Goal: Information Seeking & Learning: Find specific fact

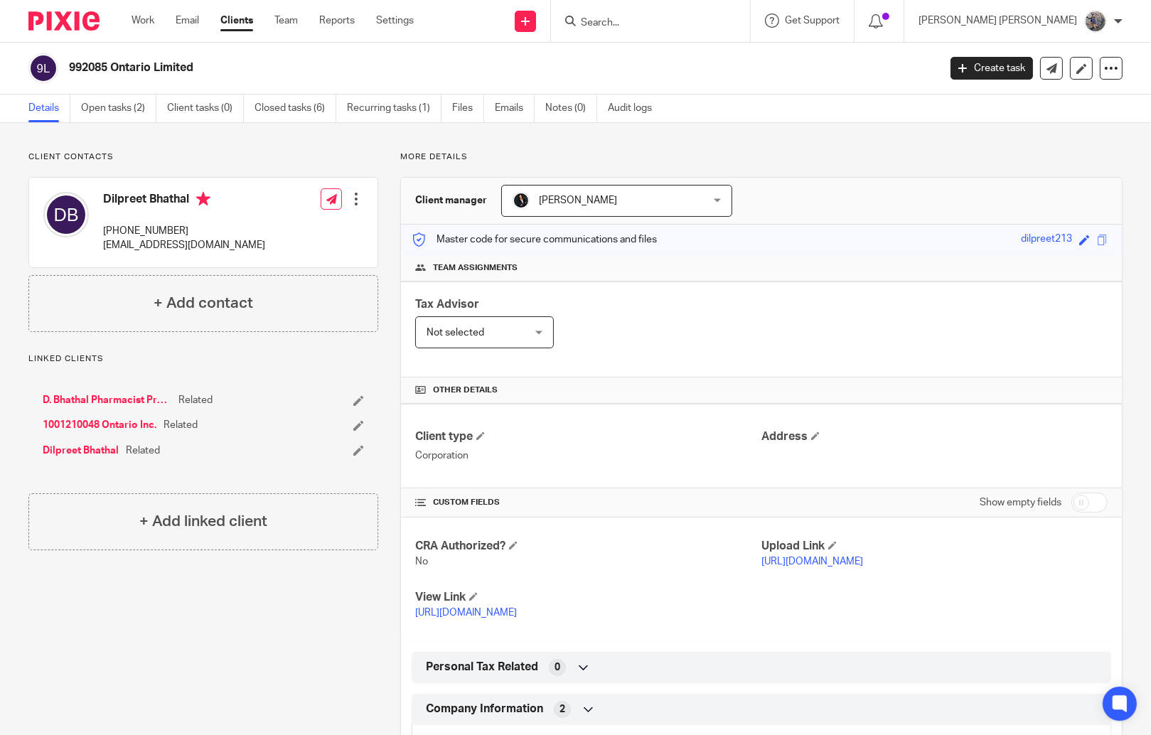
click at [707, 28] on input "Search" at bounding box center [643, 23] width 128 height 13
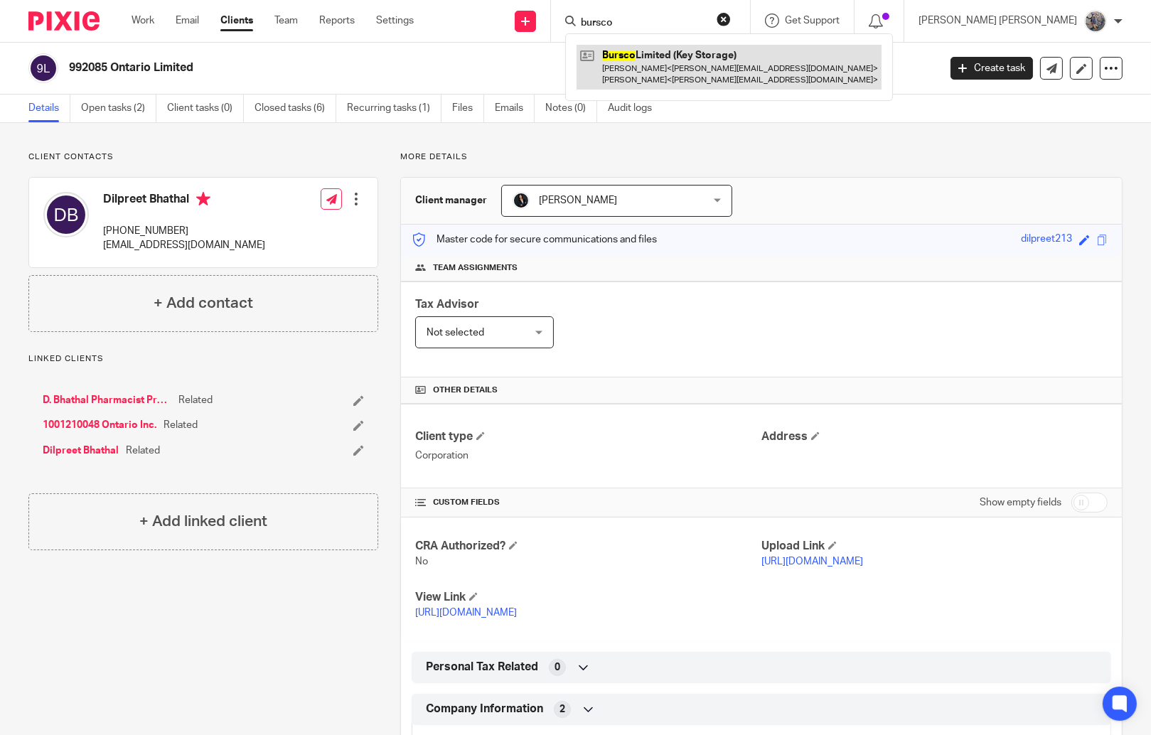
type input "bursco"
click at [761, 66] on link at bounding box center [728, 67] width 305 height 44
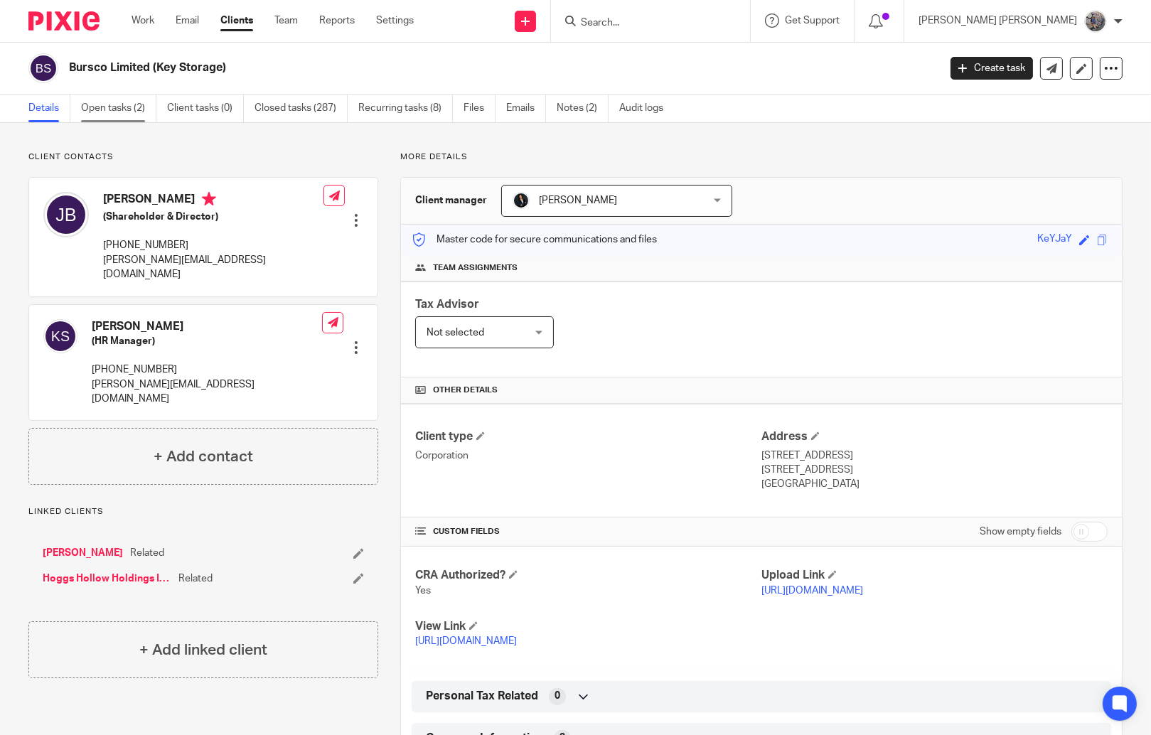
click at [104, 117] on link "Open tasks (2)" at bounding box center [118, 109] width 75 height 28
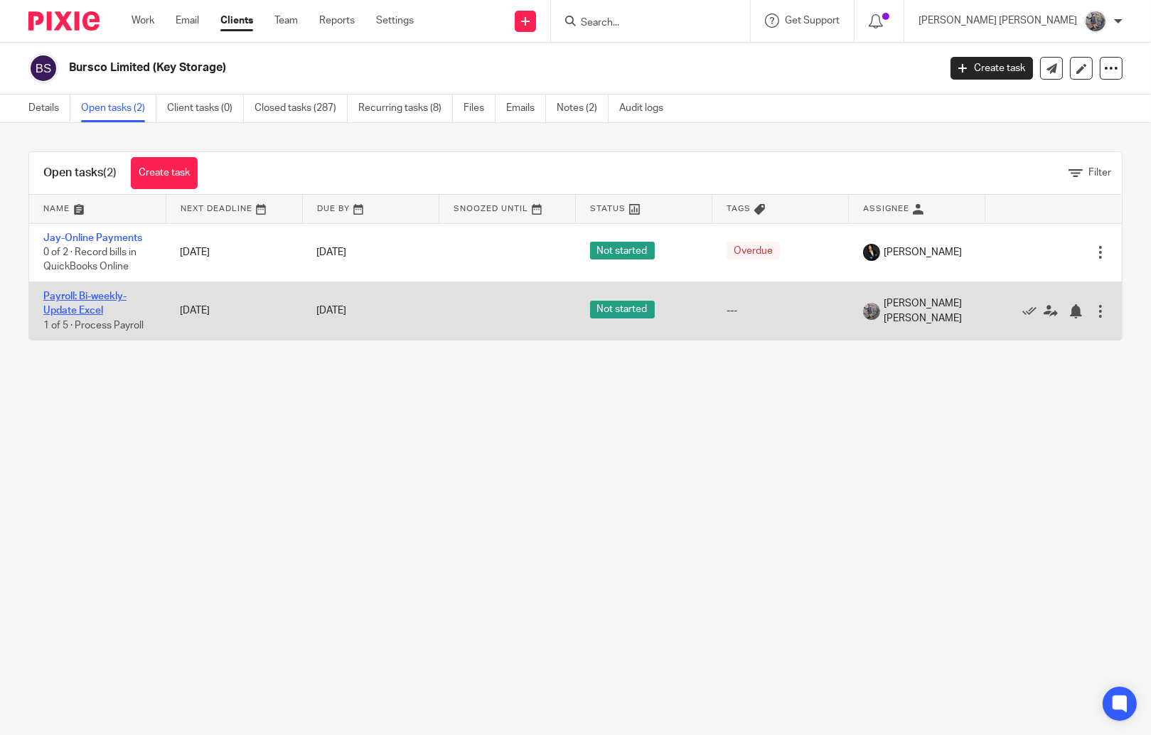
click at [77, 310] on link "Payroll: Bi-weekly-Update Excel" at bounding box center [84, 303] width 83 height 24
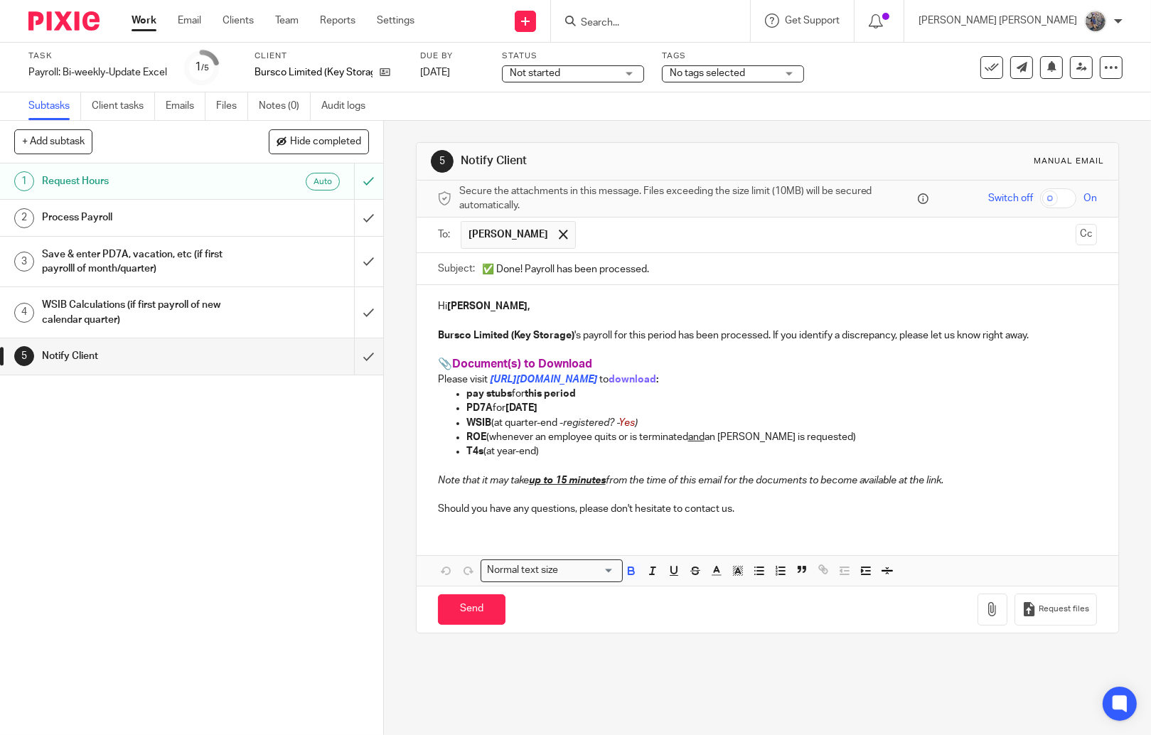
click at [457, 311] on strong "Jay," at bounding box center [488, 306] width 82 height 10
drag, startPoint x: 456, startPoint y: 311, endPoint x: 444, endPoint y: 310, distance: 12.1
click at [447, 310] on strong "Jay," at bounding box center [488, 306] width 82 height 10
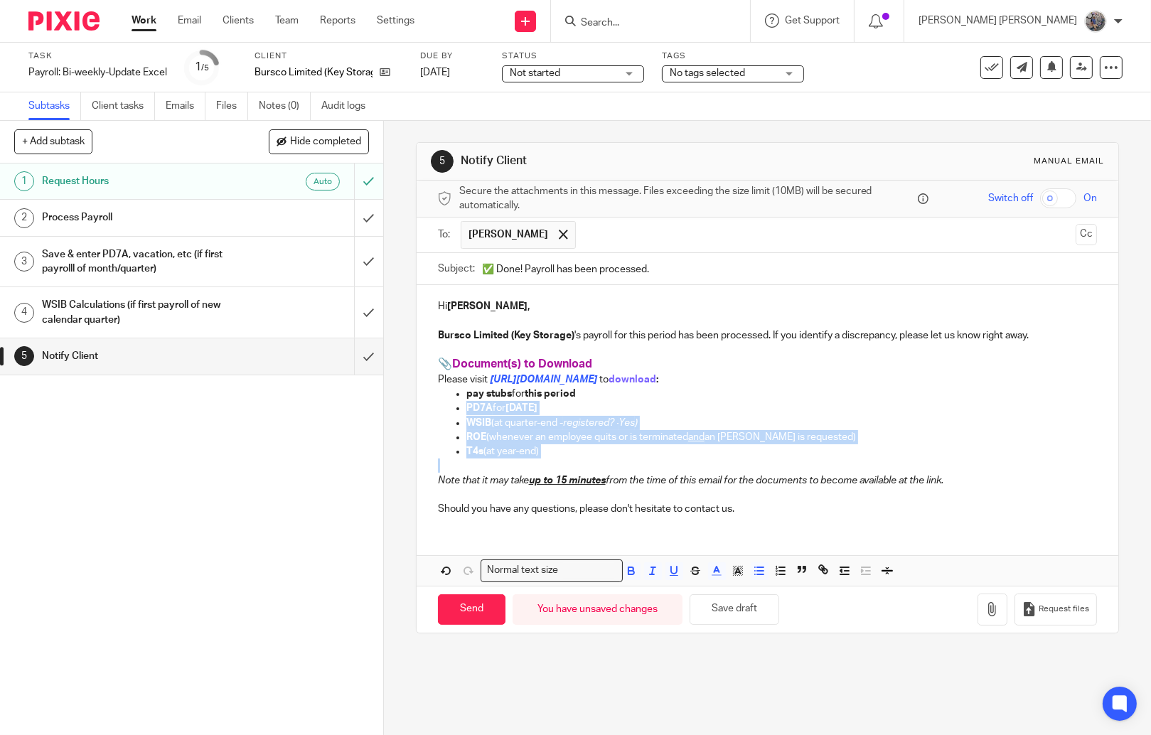
drag, startPoint x: 579, startPoint y: 460, endPoint x: 409, endPoint y: 411, distance: 176.1
click at [409, 411] on div "5 Notify Client Manual email Secure the attachments in this message. Files exce…" at bounding box center [767, 428] width 767 height 614
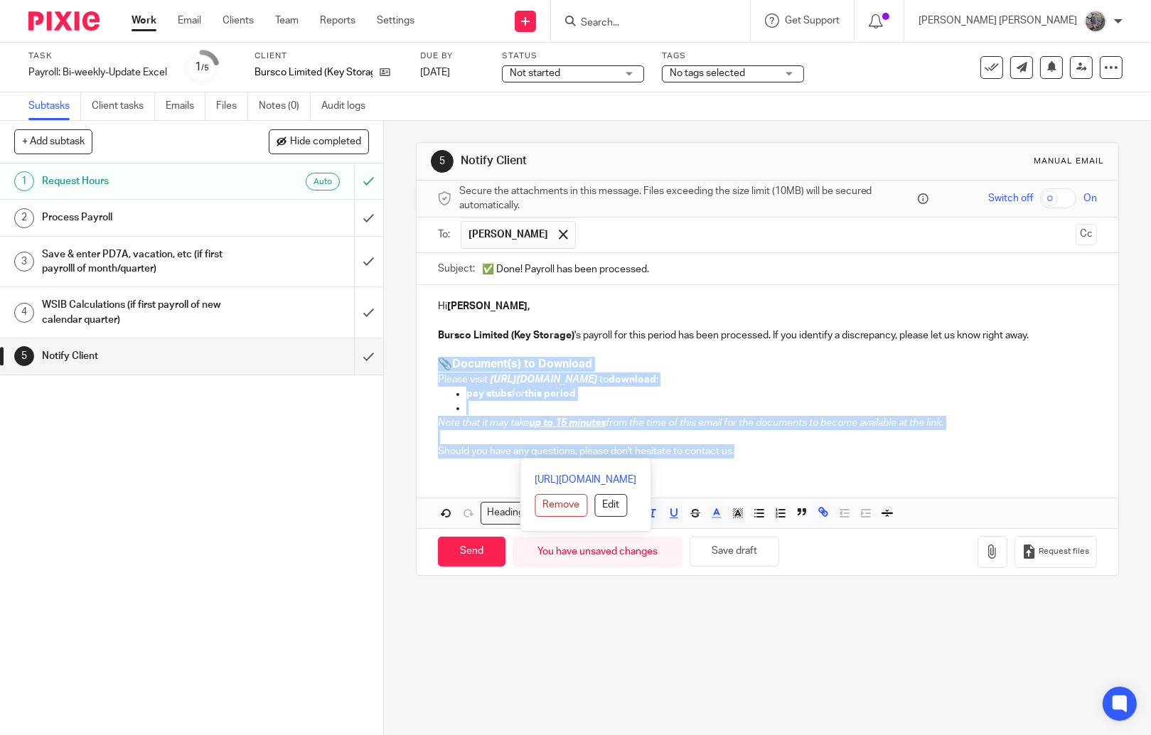
drag, startPoint x: 802, startPoint y: 460, endPoint x: 390, endPoint y: 368, distance: 421.7
click at [390, 368] on div "5 Notify Client Manual email Secure the attachments in this message. Files exce…" at bounding box center [767, 428] width 767 height 614
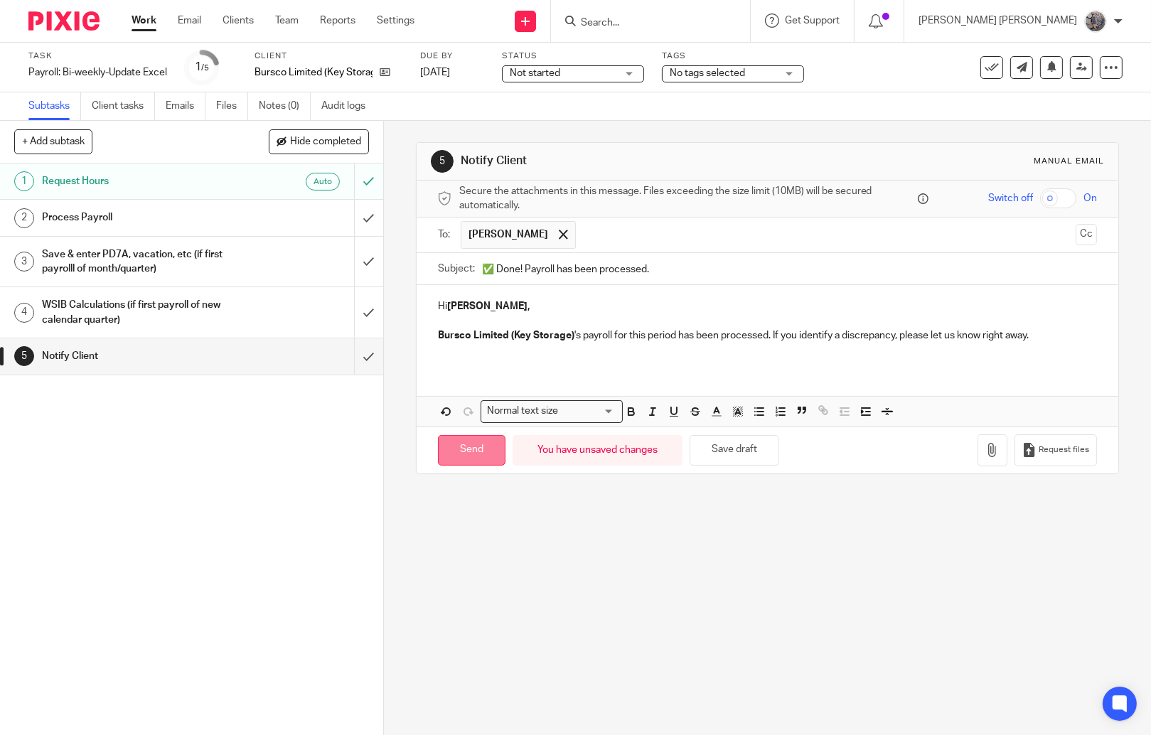
click at [466, 456] on input "Send" at bounding box center [472, 450] width 68 height 31
type input "Sent"
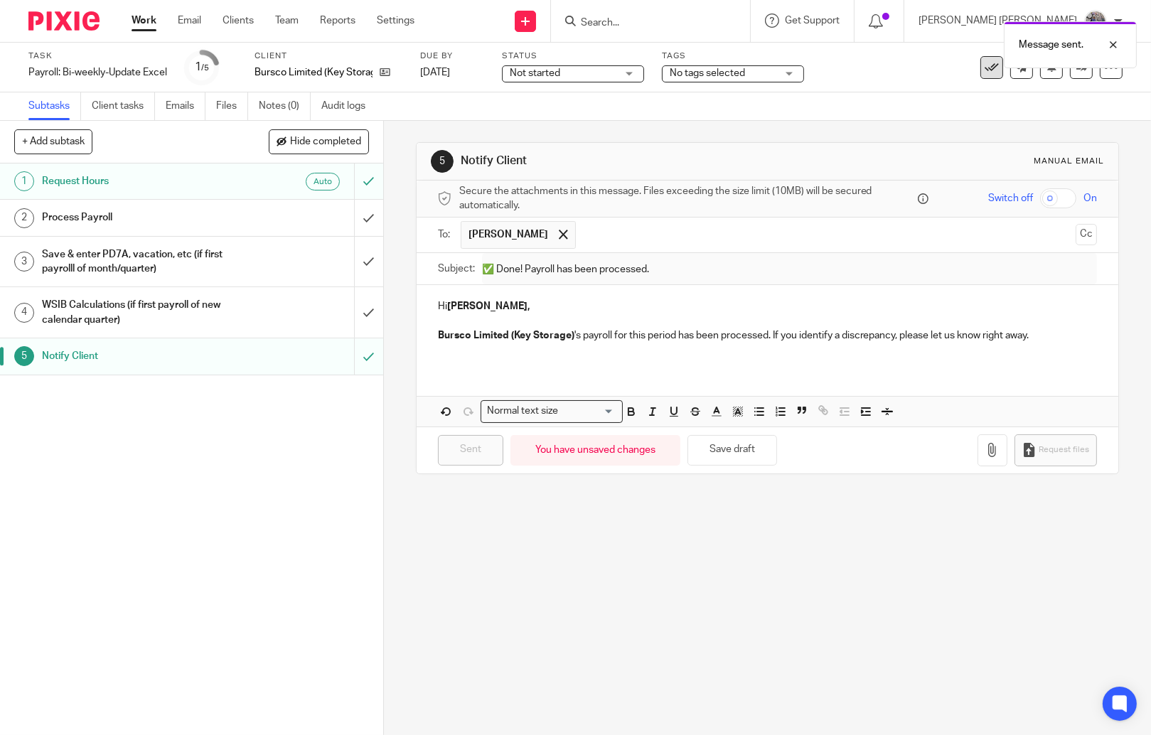
click at [985, 70] on icon at bounding box center [992, 67] width 14 height 14
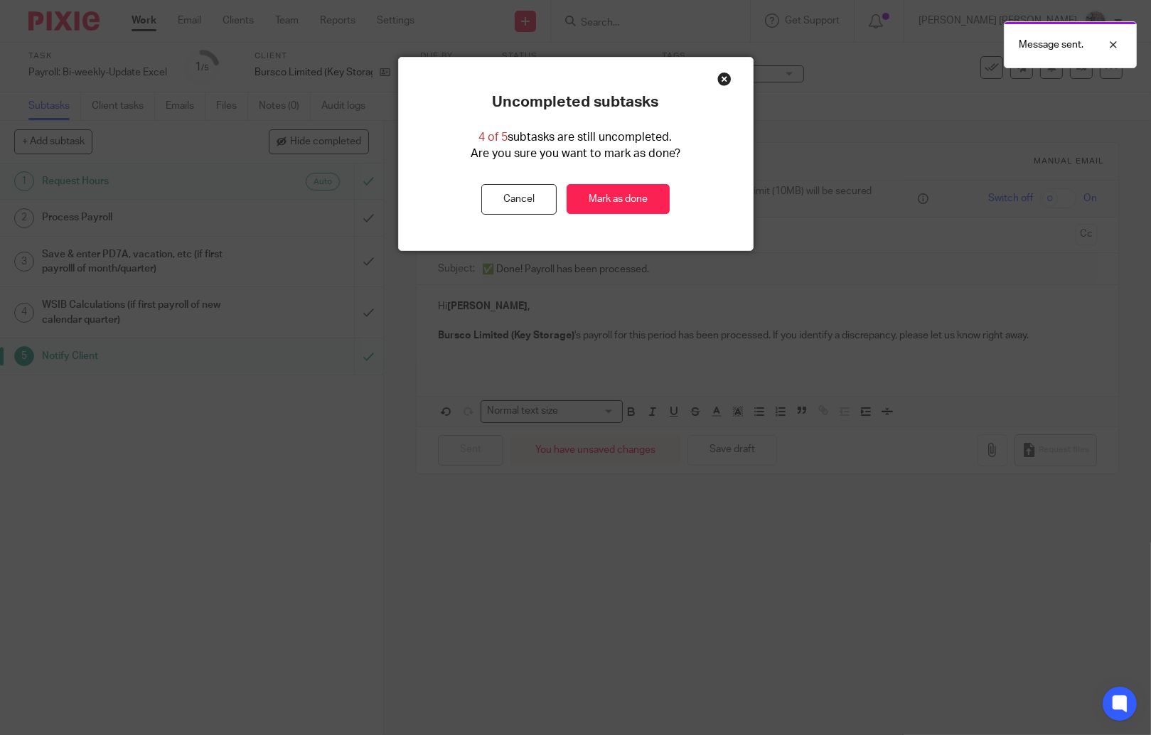
click at [653, 172] on div "Uncompleted subtasks 4 of 5 subtasks are still uncompleted. Are you sure you wa…" at bounding box center [576, 154] width 354 height 122
click at [631, 191] on link "Mark as done" at bounding box center [618, 199] width 103 height 31
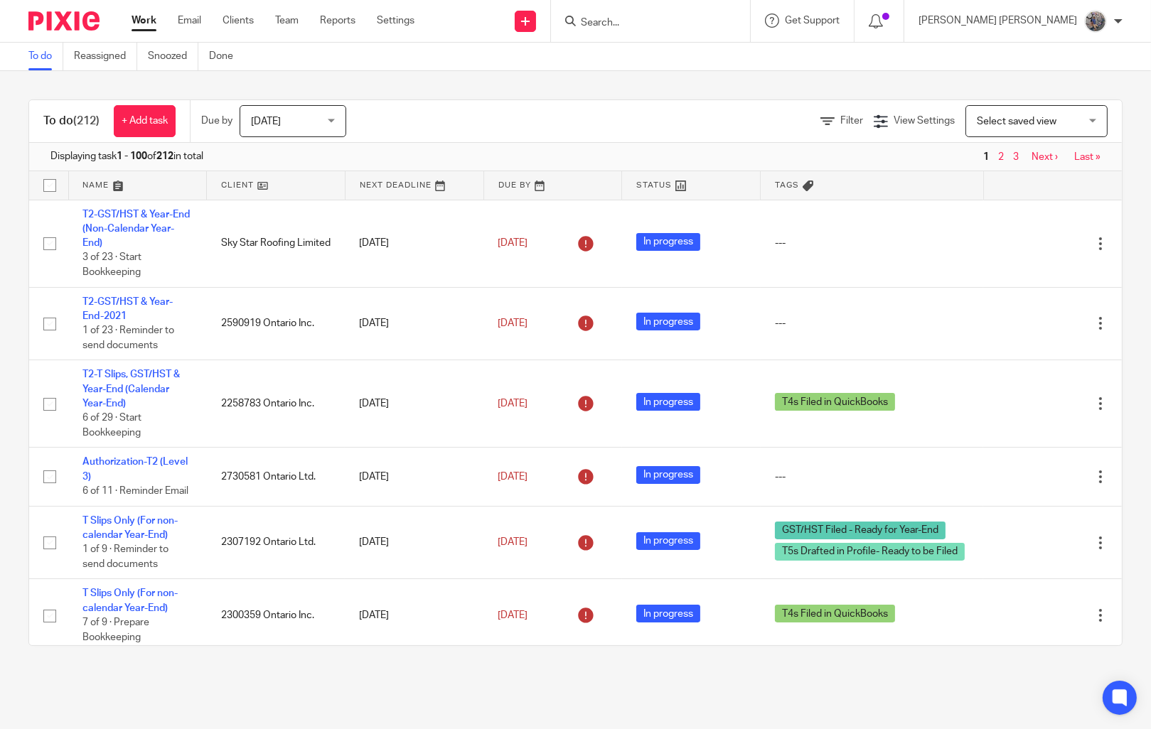
click at [685, 18] on input "Search" at bounding box center [643, 23] width 128 height 13
drag, startPoint x: 675, startPoint y: 13, endPoint x: 591, endPoint y: 11, distance: 83.9
click at [591, 11] on div "159 No results found. Try searching for the name of a client or contact..." at bounding box center [650, 21] width 199 height 42
drag, startPoint x: 665, startPoint y: 18, endPoint x: 611, endPoint y: 21, distance: 54.8
click at [611, 21] on input "159" at bounding box center [643, 23] width 128 height 13
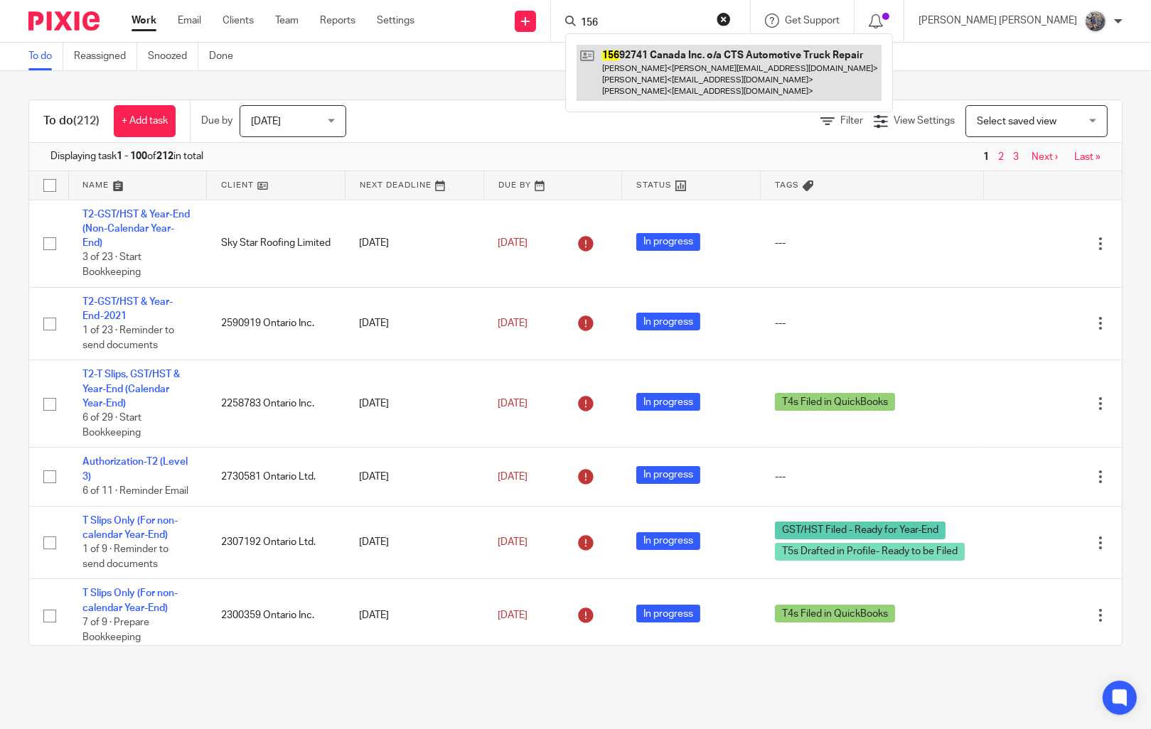
type input "156"
click at [695, 79] on link at bounding box center [728, 73] width 305 height 56
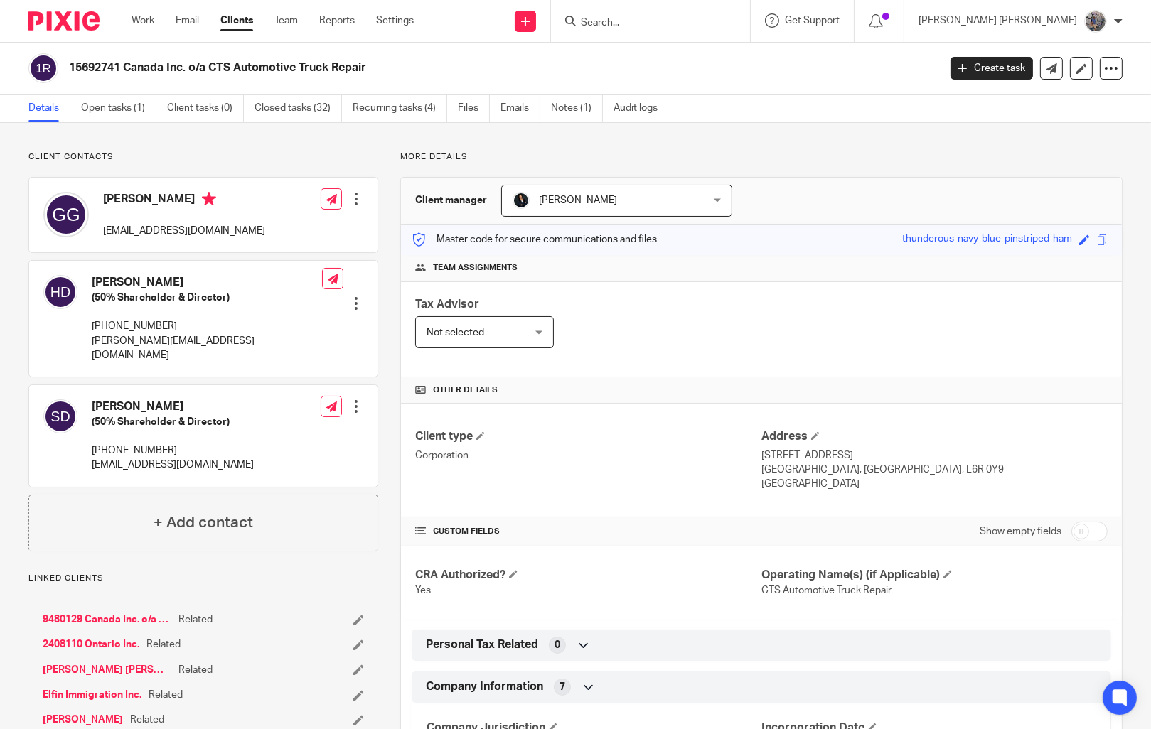
scroll to position [161, 0]
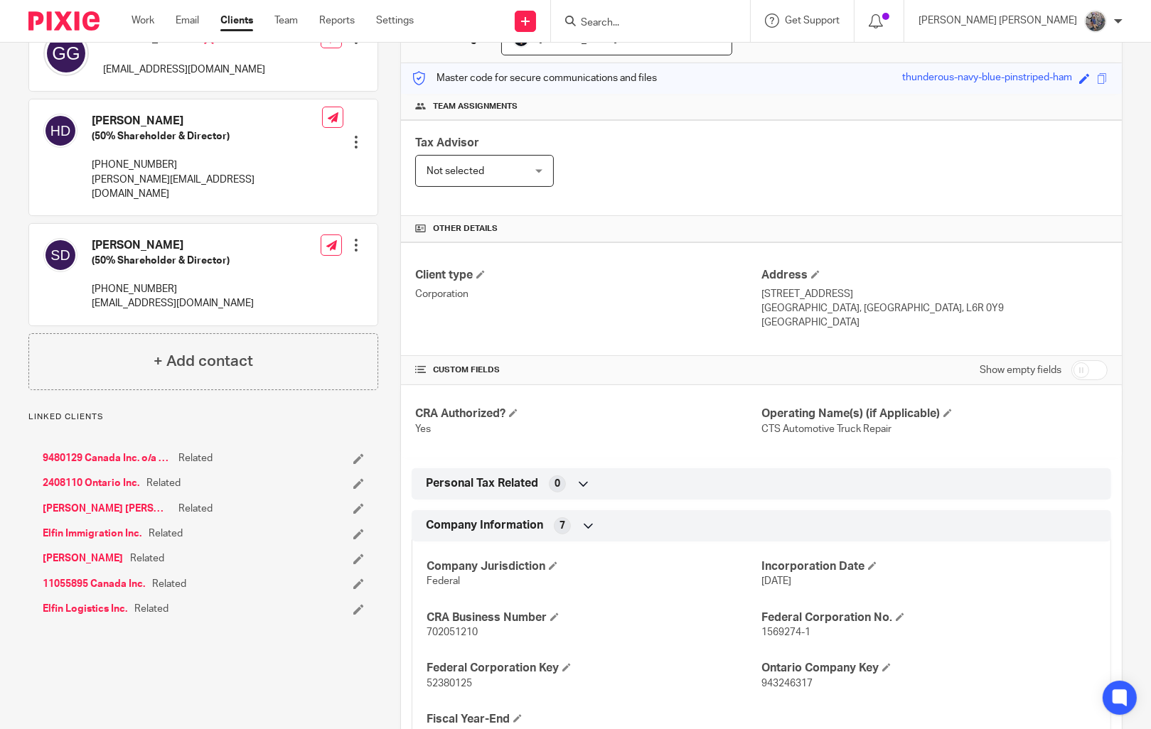
click at [454, 635] on span "702051210" at bounding box center [452, 633] width 51 height 10
copy span "702051210"
click at [707, 24] on input "Search" at bounding box center [643, 23] width 128 height 13
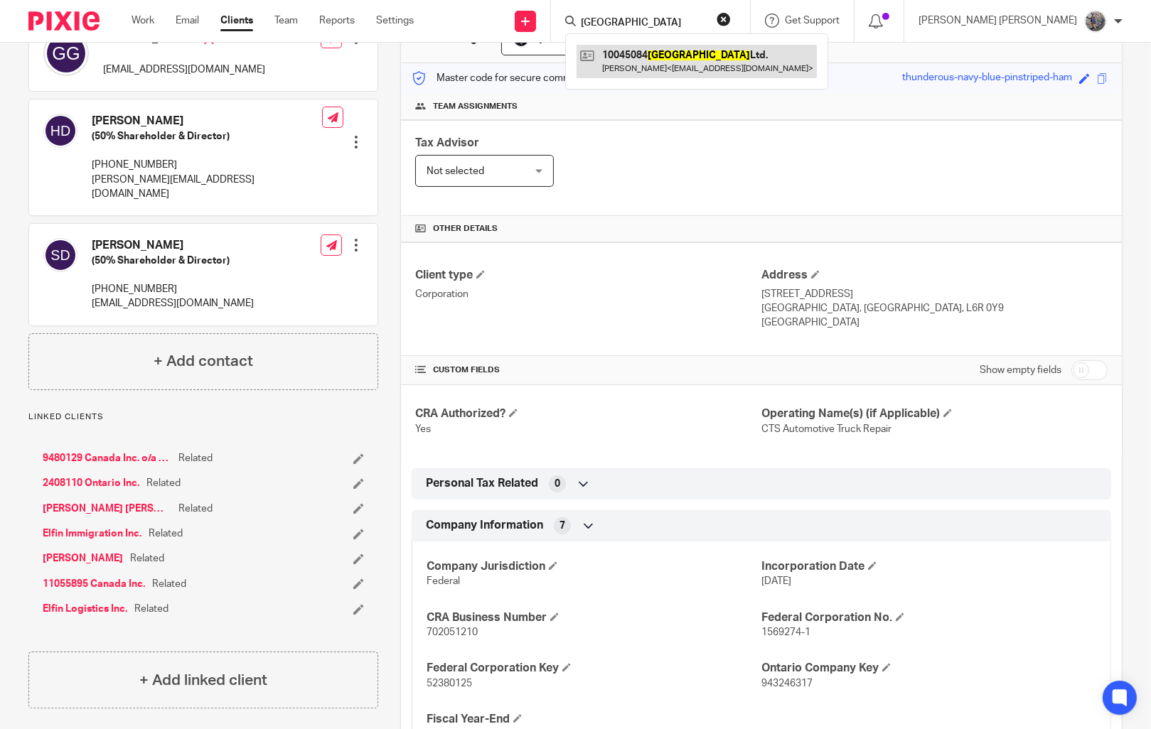
type input "[GEOGRAPHIC_DATA]"
click at [755, 45] on link at bounding box center [696, 61] width 240 height 33
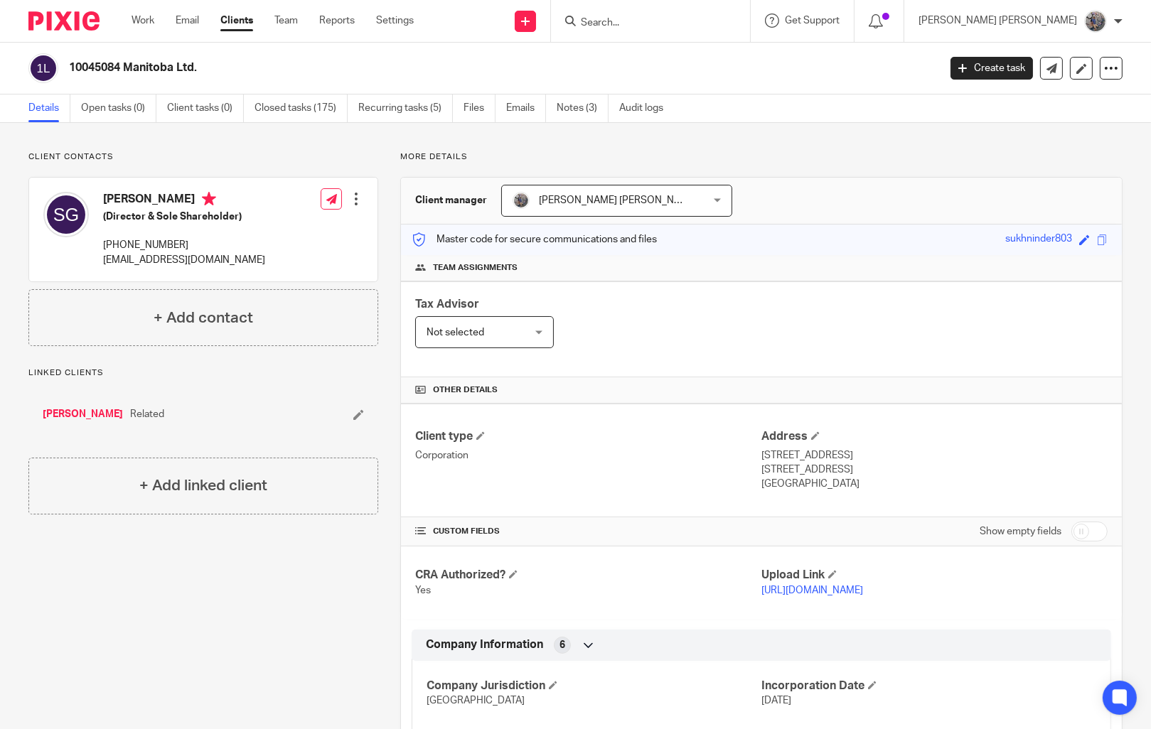
drag, startPoint x: 192, startPoint y: 73, endPoint x: 59, endPoint y: 75, distance: 132.9
click at [69, 75] on h2 "10045084 Manitoba Ltd." at bounding box center [413, 67] width 688 height 15
copy div "10045084 Manitoba Ltd."
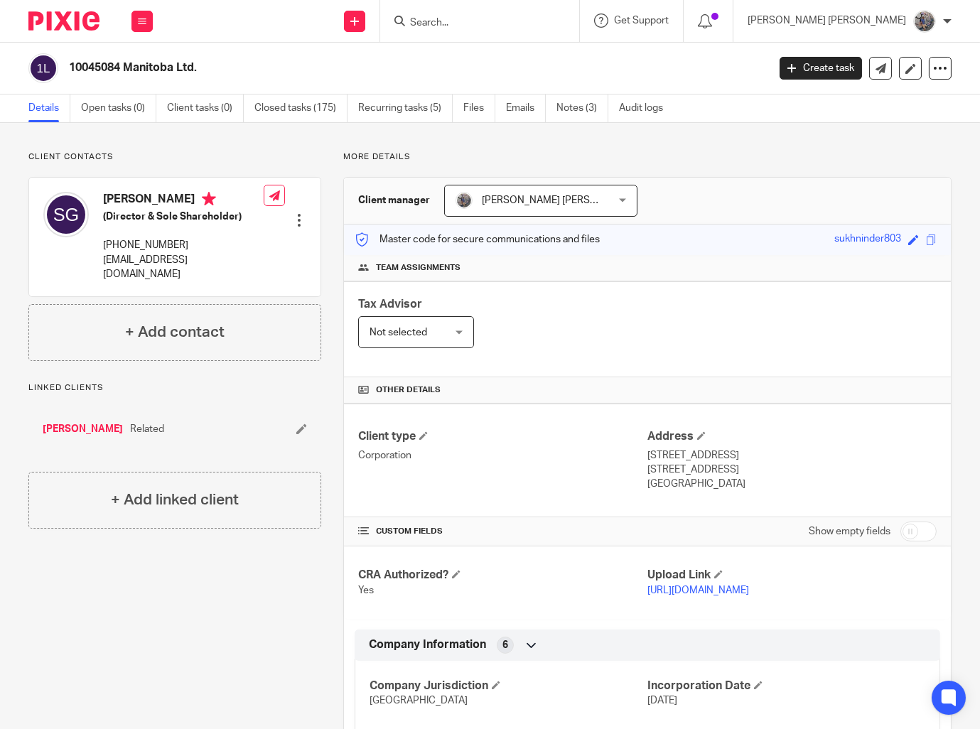
drag, startPoint x: 708, startPoint y: 456, endPoint x: 639, endPoint y: 457, distance: 69.0
click at [648, 457] on p "[STREET_ADDRESS]" at bounding box center [792, 456] width 289 height 14
copy p "[STREET_ADDRESS]"
drag, startPoint x: 773, startPoint y: 477, endPoint x: 734, endPoint y: 478, distance: 39.1
click at [734, 477] on p "[STREET_ADDRESS]" at bounding box center [792, 470] width 289 height 14
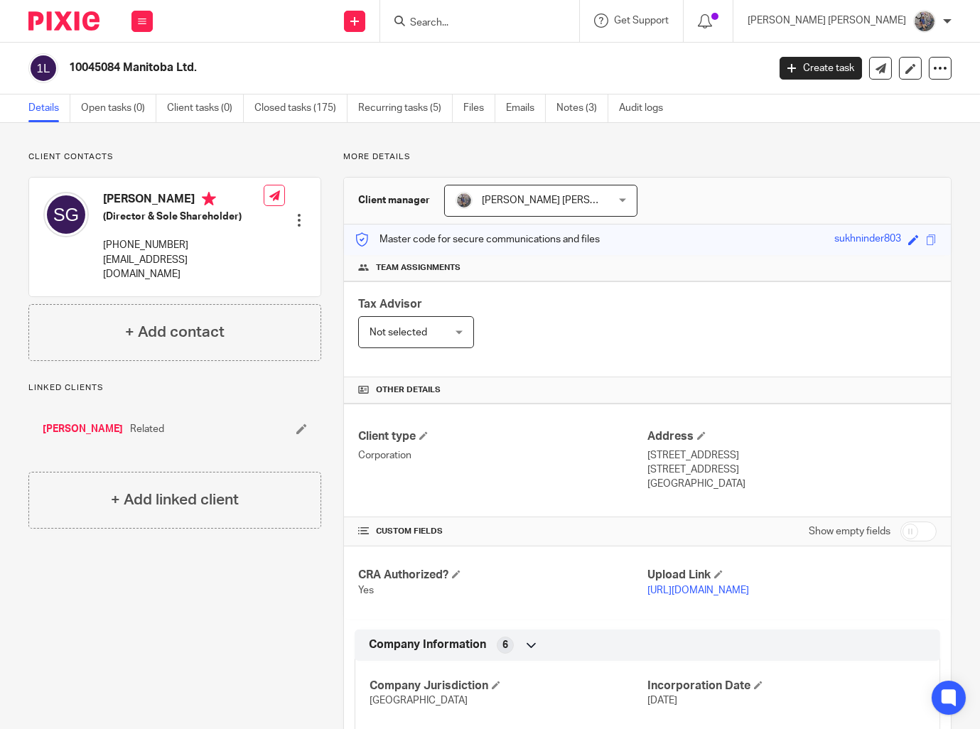
copy p "R2P 1Y9"
drag, startPoint x: 703, startPoint y: 458, endPoint x: 660, endPoint y: 460, distance: 43.4
click at [648, 460] on p "[STREET_ADDRESS]" at bounding box center [792, 456] width 289 height 14
click at [703, 456] on p "[STREET_ADDRESS]" at bounding box center [792, 456] width 289 height 14
drag, startPoint x: 703, startPoint y: 456, endPoint x: 640, endPoint y: 458, distance: 62.6
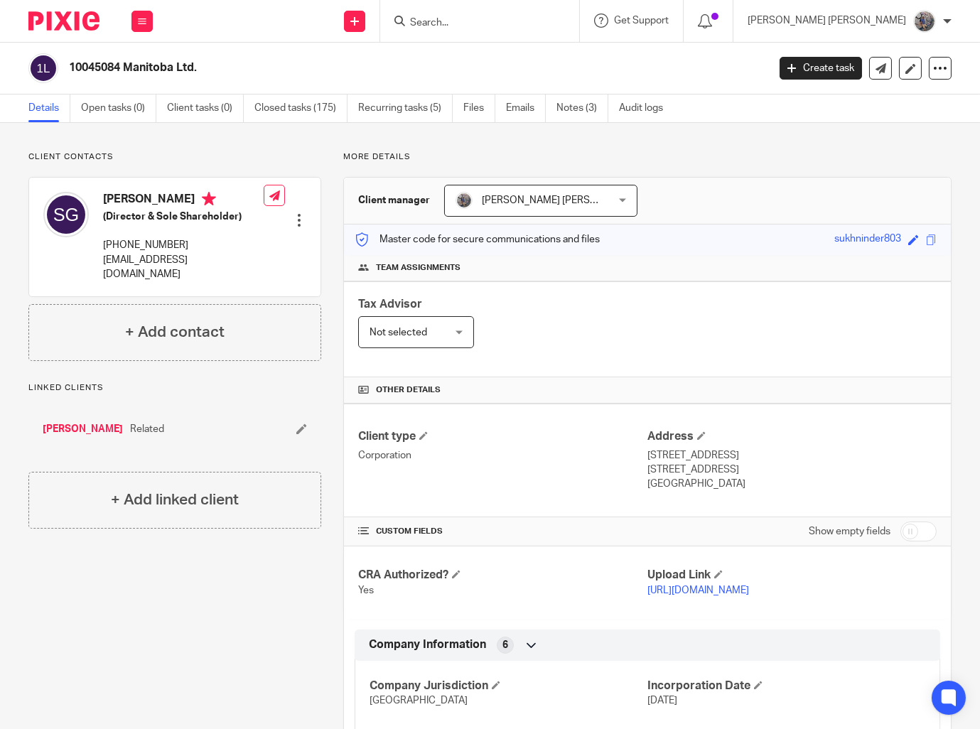
click at [648, 458] on p "[STREET_ADDRESS]" at bounding box center [792, 456] width 289 height 14
copy p "[STREET_ADDRESS]"
drag, startPoint x: 769, startPoint y: 473, endPoint x: 736, endPoint y: 473, distance: 33.4
click at [736, 473] on p "[STREET_ADDRESS]" at bounding box center [792, 470] width 289 height 14
copy p "R2P 1Y9"
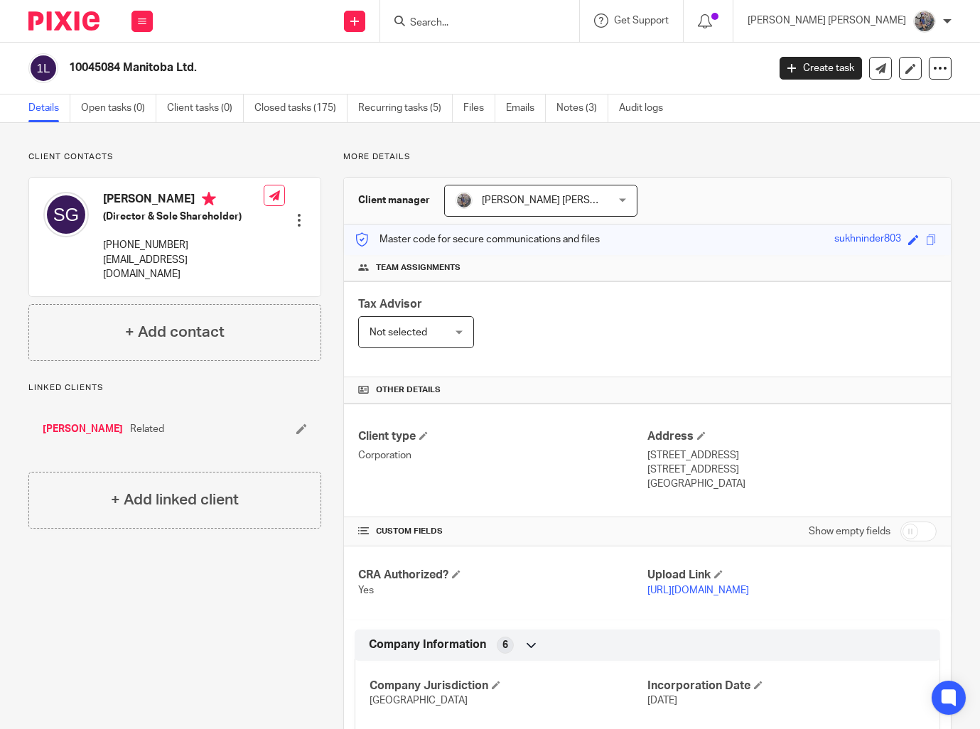
click at [914, 537] on input "checkbox" at bounding box center [919, 532] width 36 height 20
checkbox input "true"
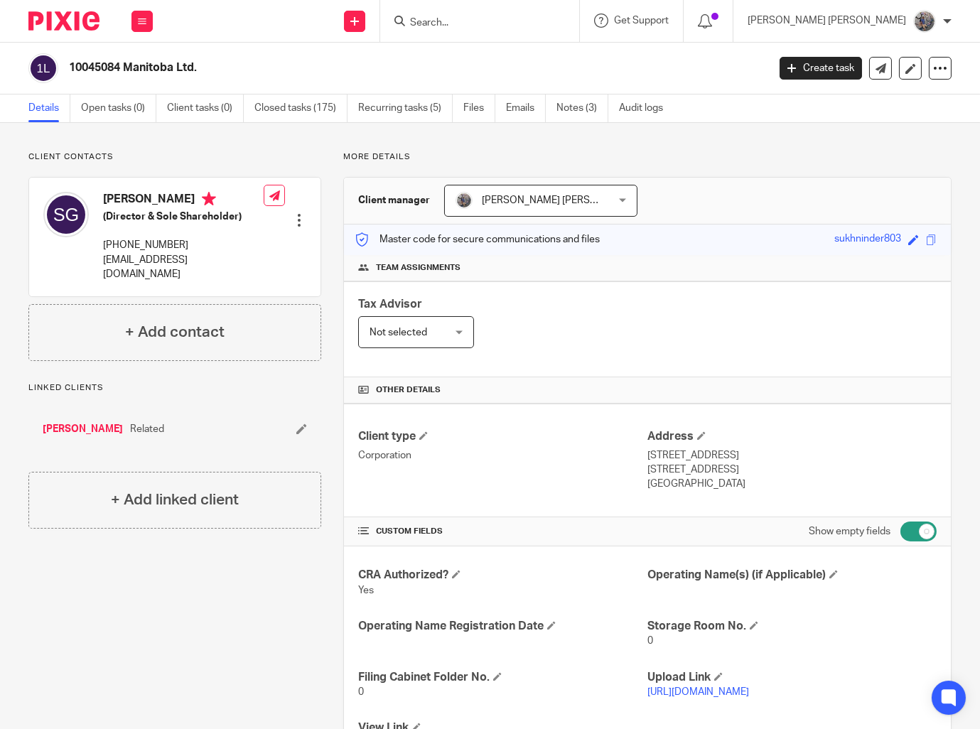
drag, startPoint x: 186, startPoint y: 70, endPoint x: 70, endPoint y: 68, distance: 116.6
click at [70, 68] on h2 "10045084 Manitoba Ltd." at bounding box center [345, 67] width 552 height 15
copy h2 "10045084 Manitoba Ltd."
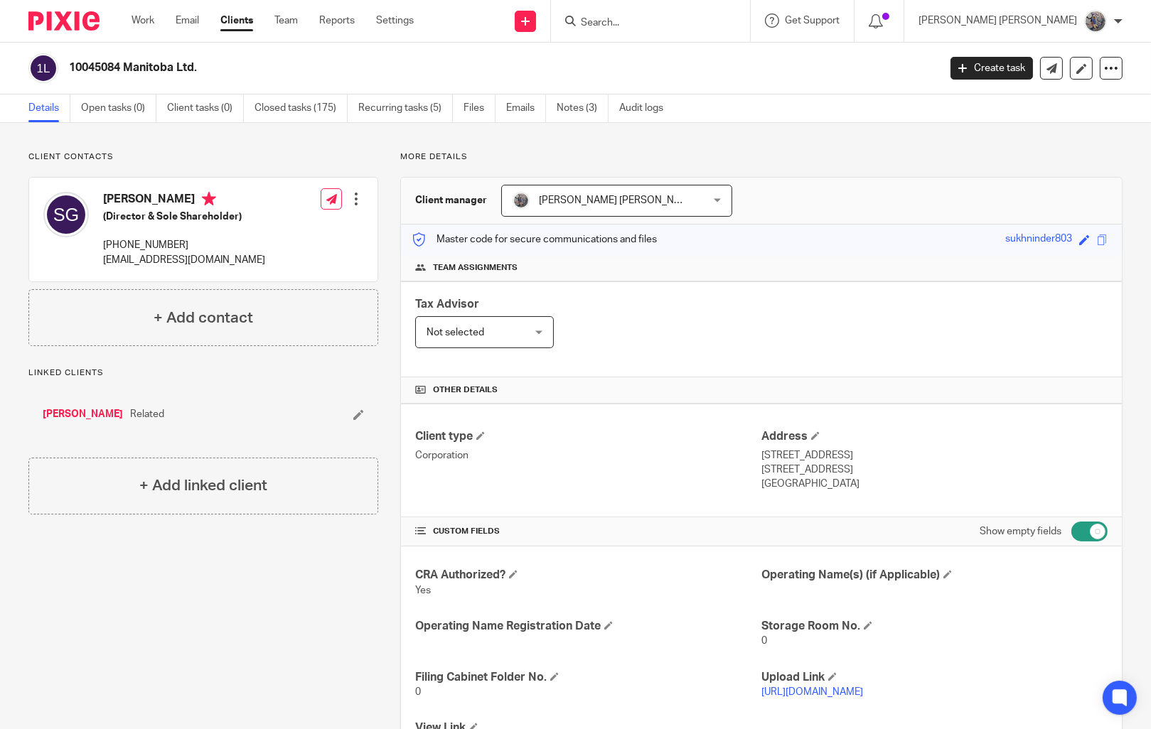
drag, startPoint x: 818, startPoint y: 457, endPoint x: 751, endPoint y: 462, distance: 67.7
click at [751, 462] on div "Client type Corporation Address [STREET_ADDRESS] [STREET_ADDRESS] [GEOGRAPHIC_D…" at bounding box center [761, 461] width 721 height 114
click at [751, 462] on p "Corporation" at bounding box center [588, 456] width 346 height 14
drag, startPoint x: 753, startPoint y: 461, endPoint x: 817, endPoint y: 460, distance: 64.7
click at [817, 460] on div "Client type Corporation Address [STREET_ADDRESS] [STREET_ADDRESS] [GEOGRAPHIC_D…" at bounding box center [761, 461] width 721 height 114
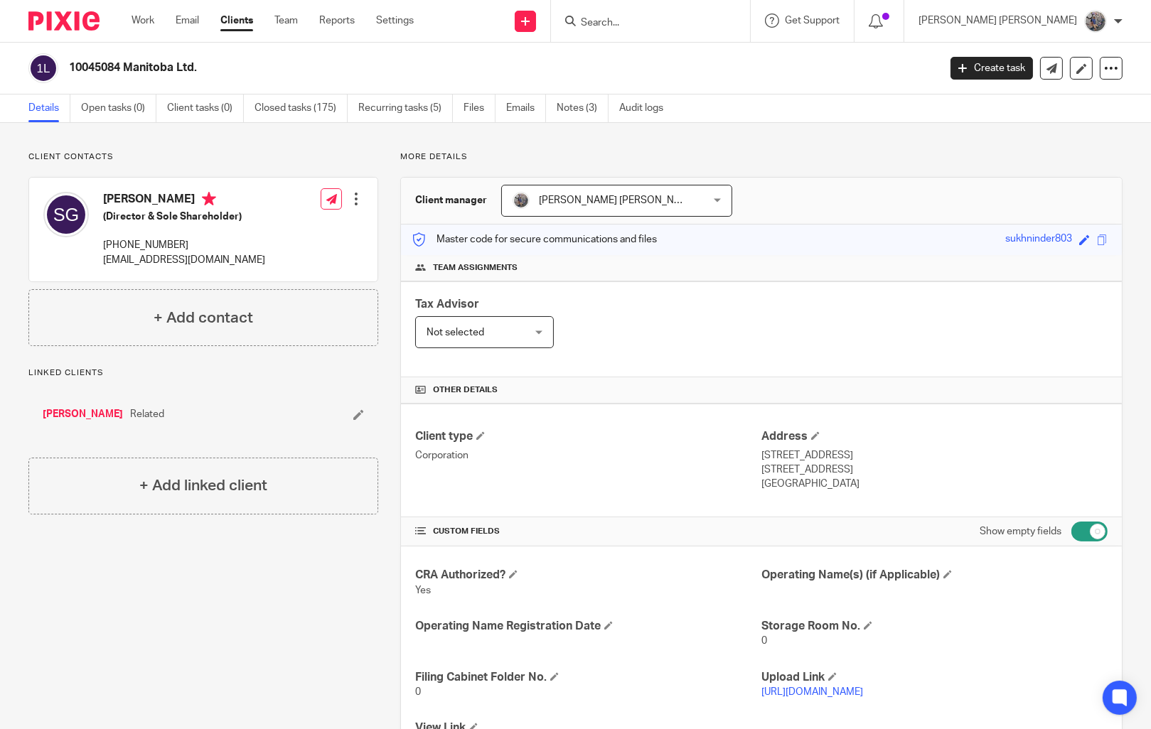
click at [822, 458] on p "[STREET_ADDRESS]" at bounding box center [934, 456] width 346 height 14
drag, startPoint x: 817, startPoint y: 458, endPoint x: 753, endPoint y: 462, distance: 64.1
click at [761, 462] on p "[STREET_ADDRESS]" at bounding box center [934, 456] width 346 height 14
copy p "[STREET_ADDRESS]"
drag, startPoint x: 886, startPoint y: 468, endPoint x: 847, endPoint y: 473, distance: 40.2
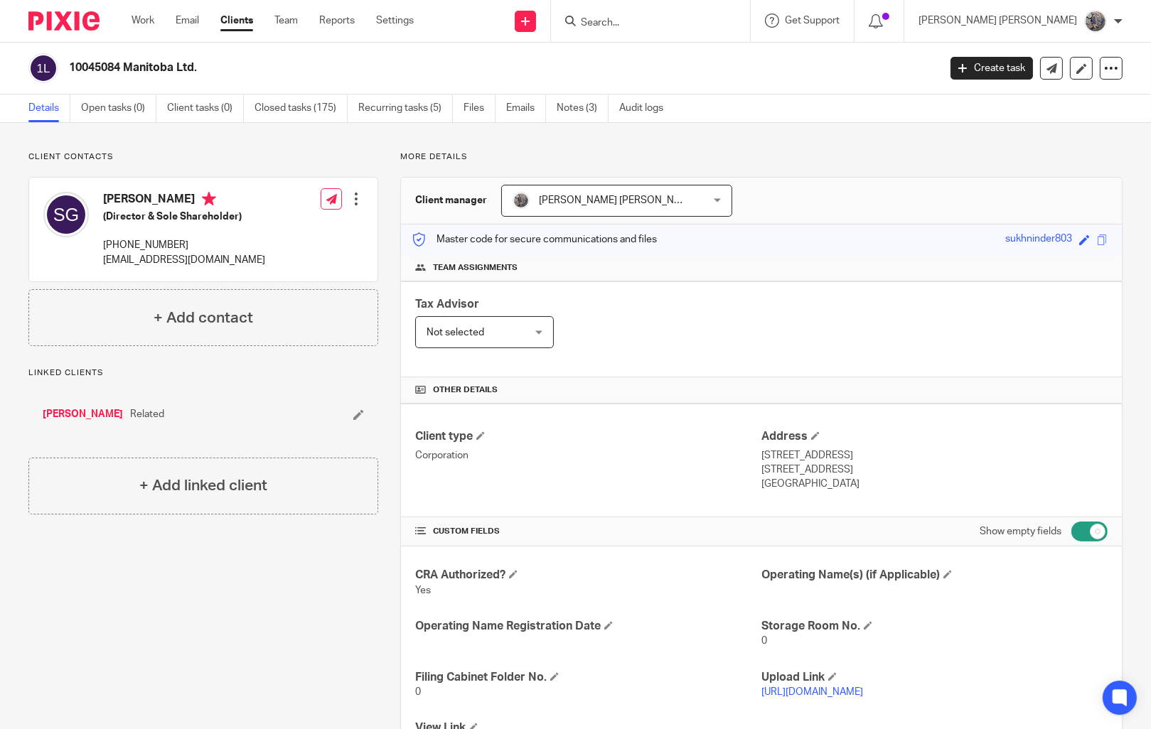
click at [847, 473] on p "[STREET_ADDRESS]" at bounding box center [934, 470] width 346 height 14
copy p "R2P 1Y9"
